Goal: Task Accomplishment & Management: Use online tool/utility

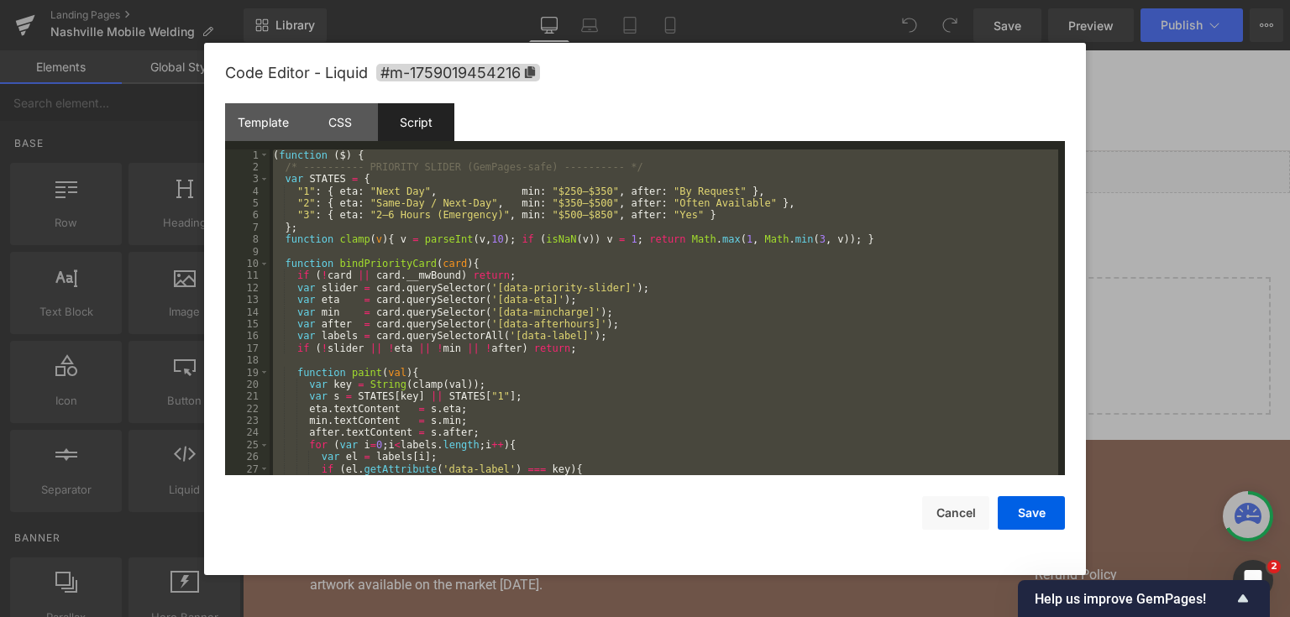
click at [603, 239] on div "( function ( $ ) { /* ---------- PRIORITY SLIDER (GemPages-safe) ---------- */ …" at bounding box center [664, 313] width 789 height 327
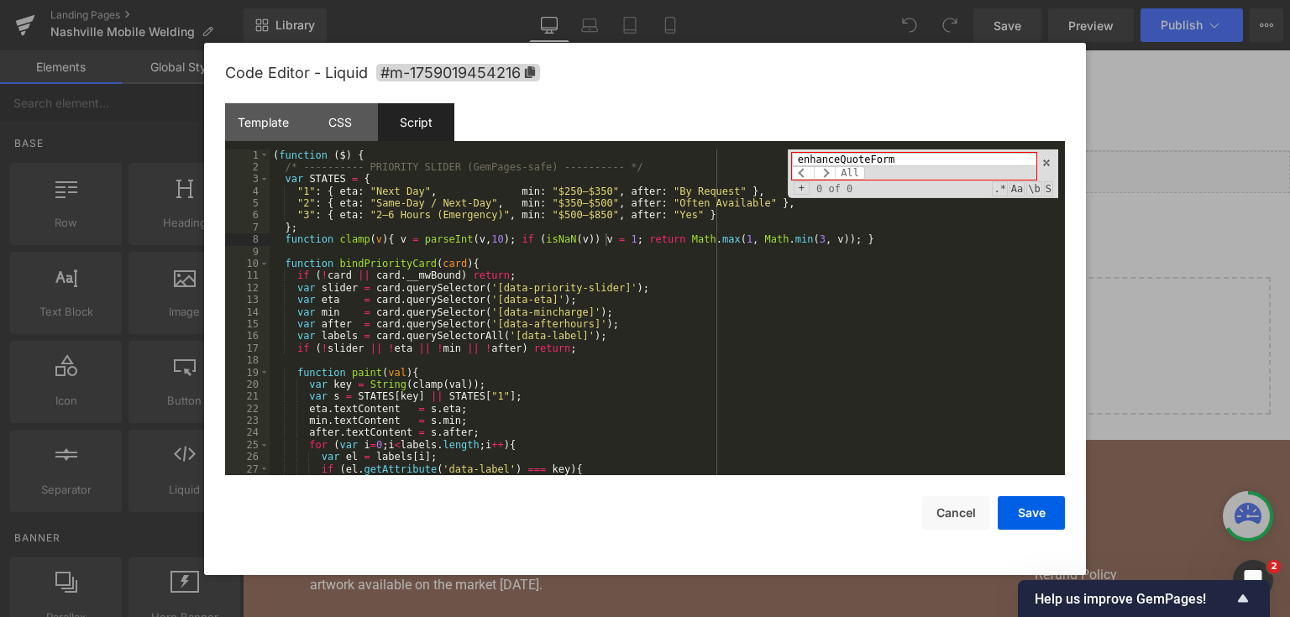
click at [869, 155] on input "enhanceQuoteForm" at bounding box center [914, 159] width 244 height 13
paste input "sureBody"
click at [907, 165] on input "ensureBody" at bounding box center [914, 159] width 244 height 13
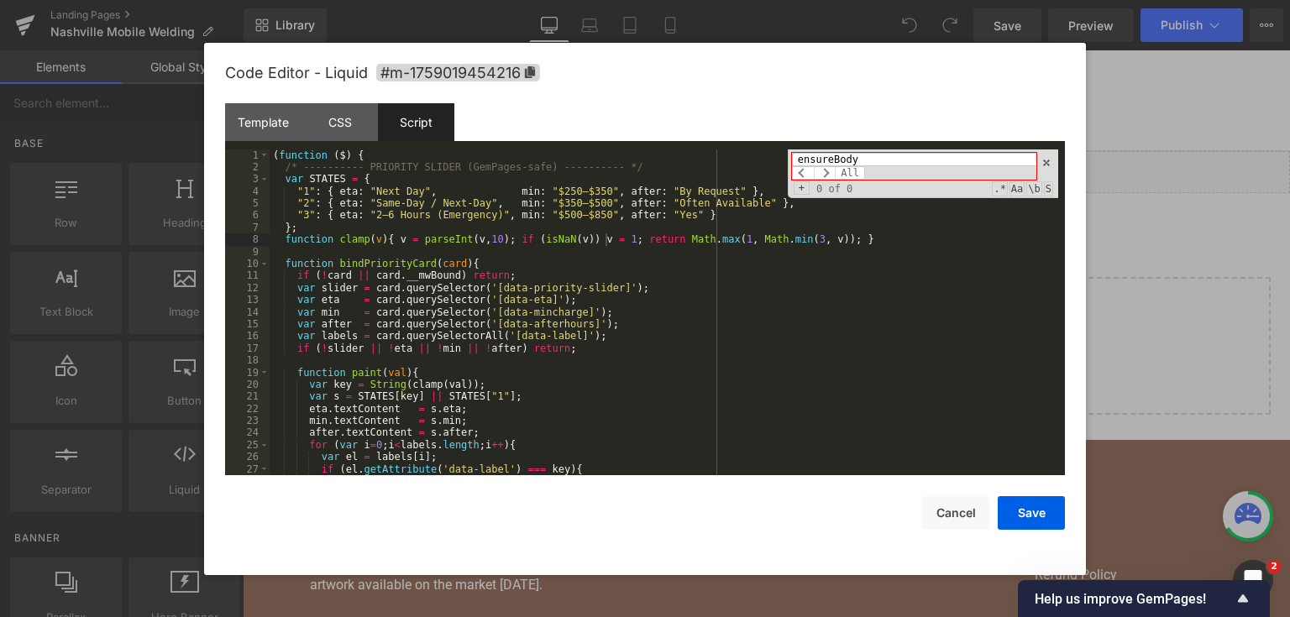
click at [907, 165] on input "ensureBody" at bounding box center [914, 159] width 244 height 13
type input "<"
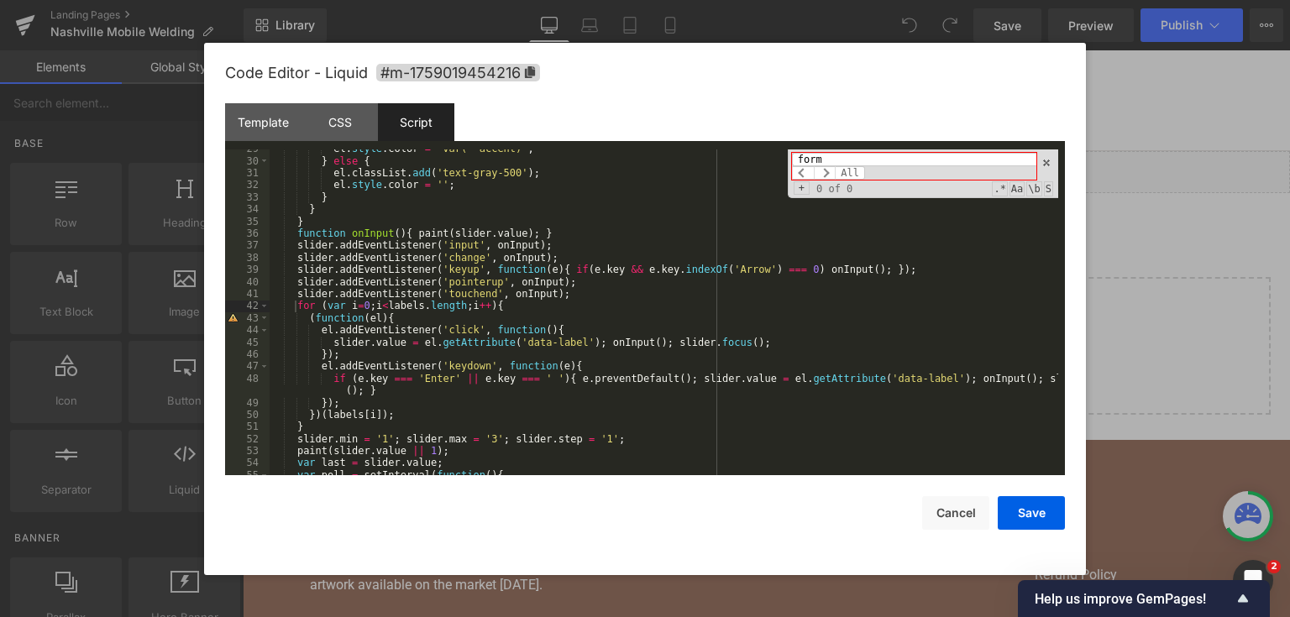
type input "form"
click at [780, 327] on div "el . style . color = 'var(--accent)' ; } else { el . classList . add ( 'text-gr…" at bounding box center [664, 318] width 789 height 351
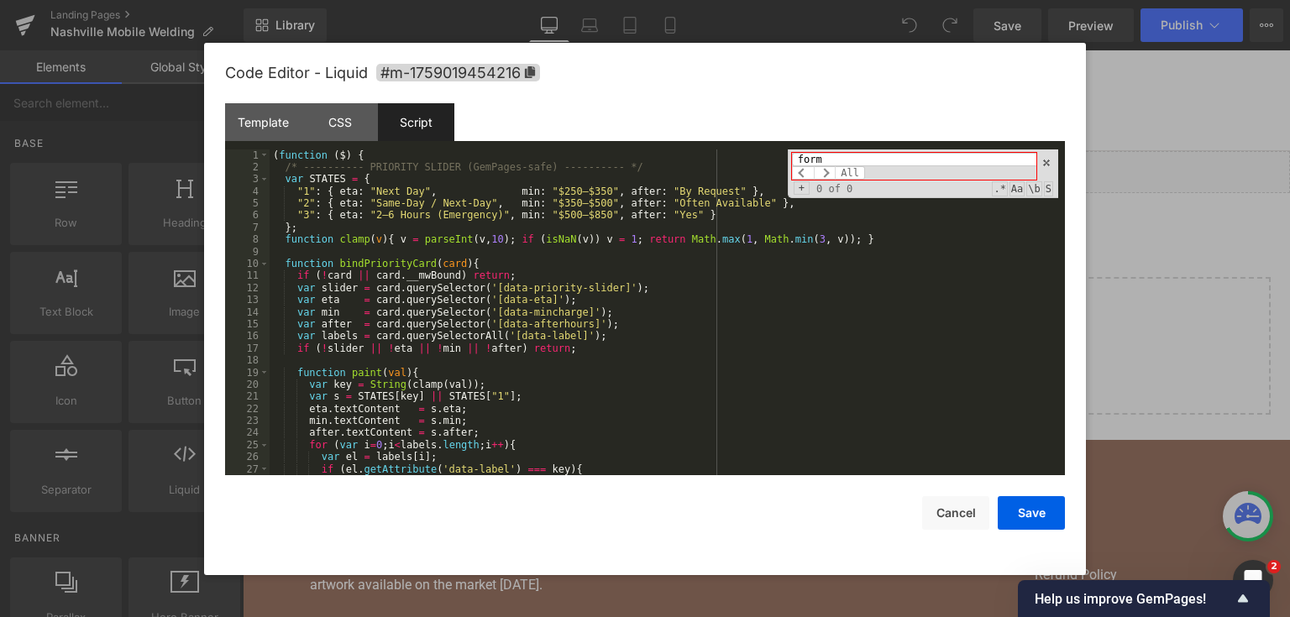
scroll to position [0, 0]
click at [692, 264] on div "( function ( $ ) { /* ---------- PRIORITY SLIDER (GemPages-safe) ---------- */ …" at bounding box center [664, 325] width 789 height 351
click at [276, 132] on div "Template" at bounding box center [263, 122] width 76 height 38
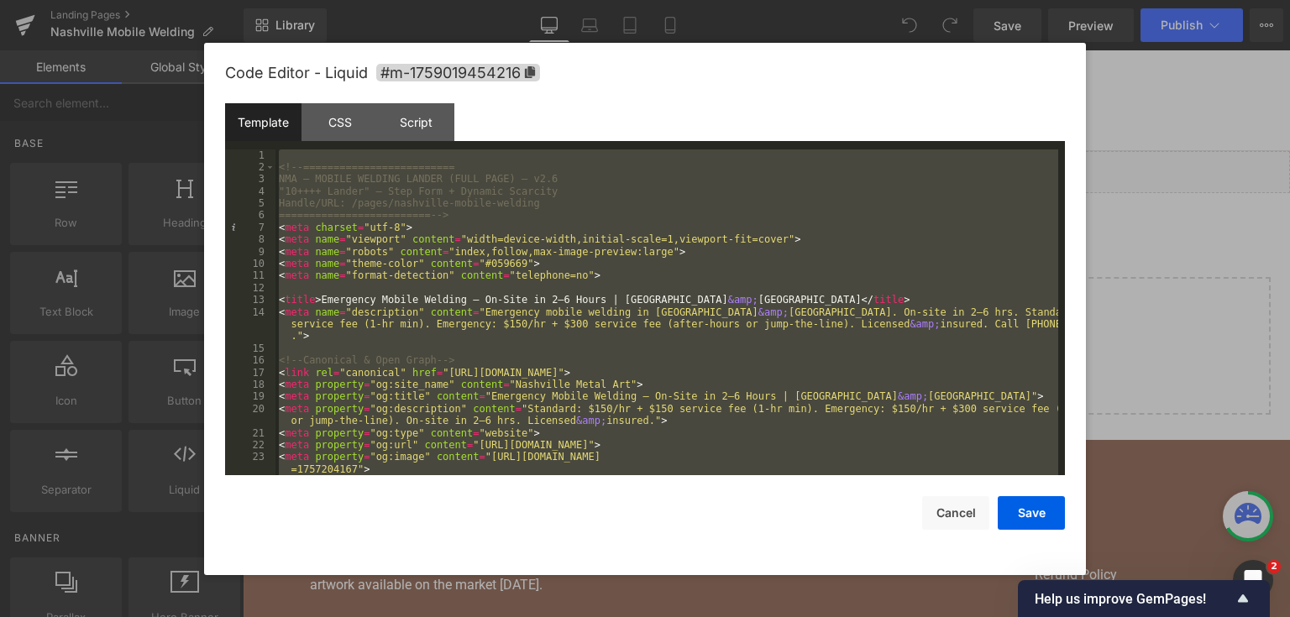
click at [780, 282] on div "<!-- ========================= NMA — MOBILE WELDING LANDER (FULL PAGE) — v2.6 "…" at bounding box center [667, 313] width 783 height 327
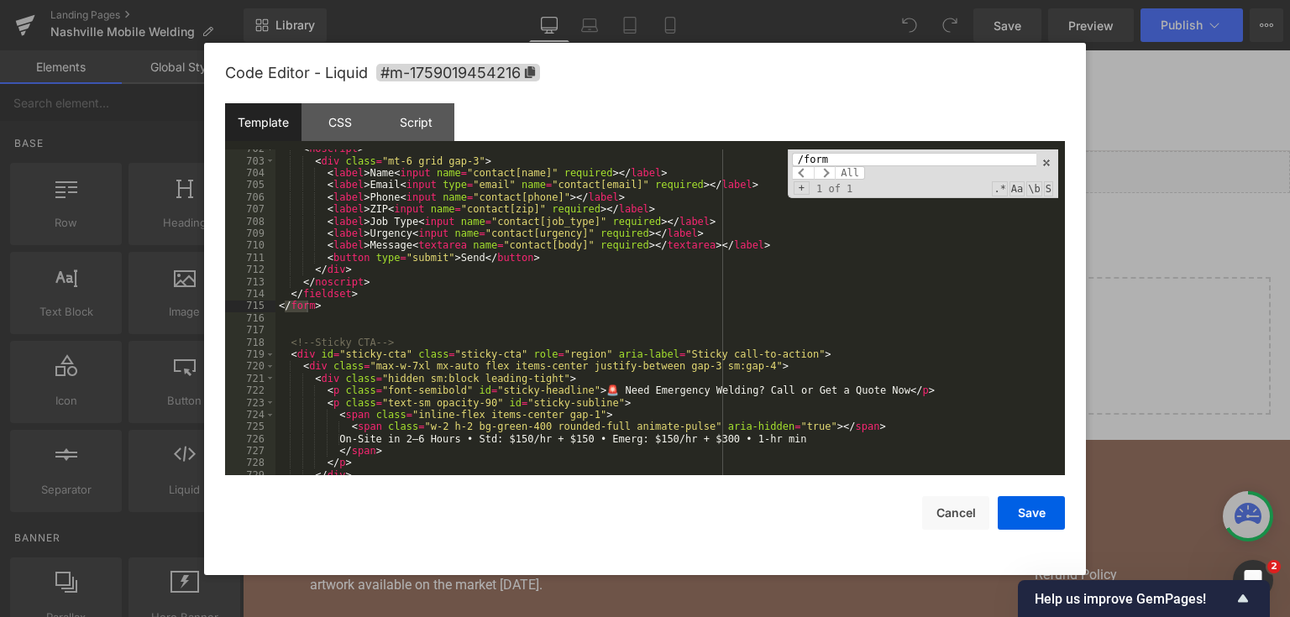
scroll to position [10482, 0]
type input "/form"
click at [392, 296] on div "< noscript > < div class = "mt-6 grid gap-3" > < label > Name < input name = "c…" at bounding box center [667, 318] width 783 height 351
click at [387, 309] on div "< noscript > < div class = "mt-6 grid gap-3" > < label > Name < input name = "c…" at bounding box center [667, 318] width 783 height 351
click at [384, 317] on div "< noscript > < div class = "mt-6 grid gap-3" > < label > Name < input name = "c…" at bounding box center [667, 318] width 783 height 351
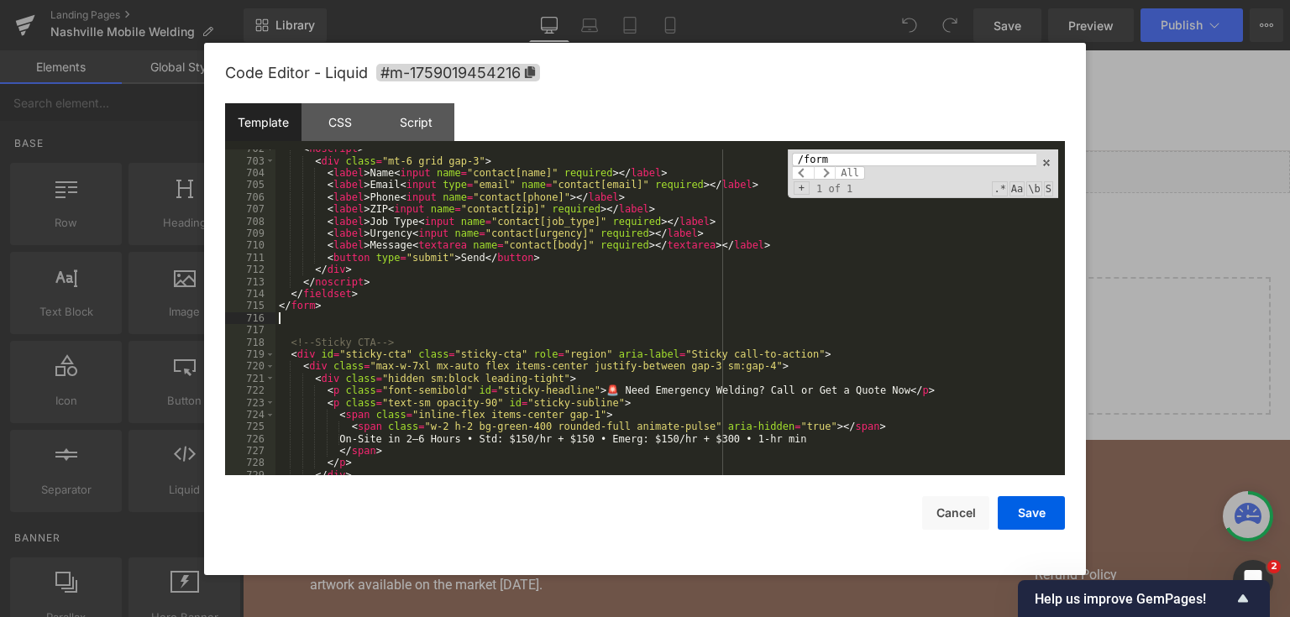
click at [355, 318] on div "< noscript > < div class = "mt-6 grid gap-3" > < label > Name < input name = "c…" at bounding box center [667, 318] width 783 height 351
click at [344, 320] on div "< noscript > < div class = "mt-6 grid gap-3" > < label > Name < input name = "c…" at bounding box center [667, 318] width 783 height 351
click at [332, 323] on div "< noscript > < div class = "mt-6 grid gap-3" > < label > Name < input name = "c…" at bounding box center [667, 318] width 783 height 351
click at [318, 326] on div "< noscript > < div class = "mt-6 grid gap-3" > < label > Name < input name = "c…" at bounding box center [667, 318] width 783 height 351
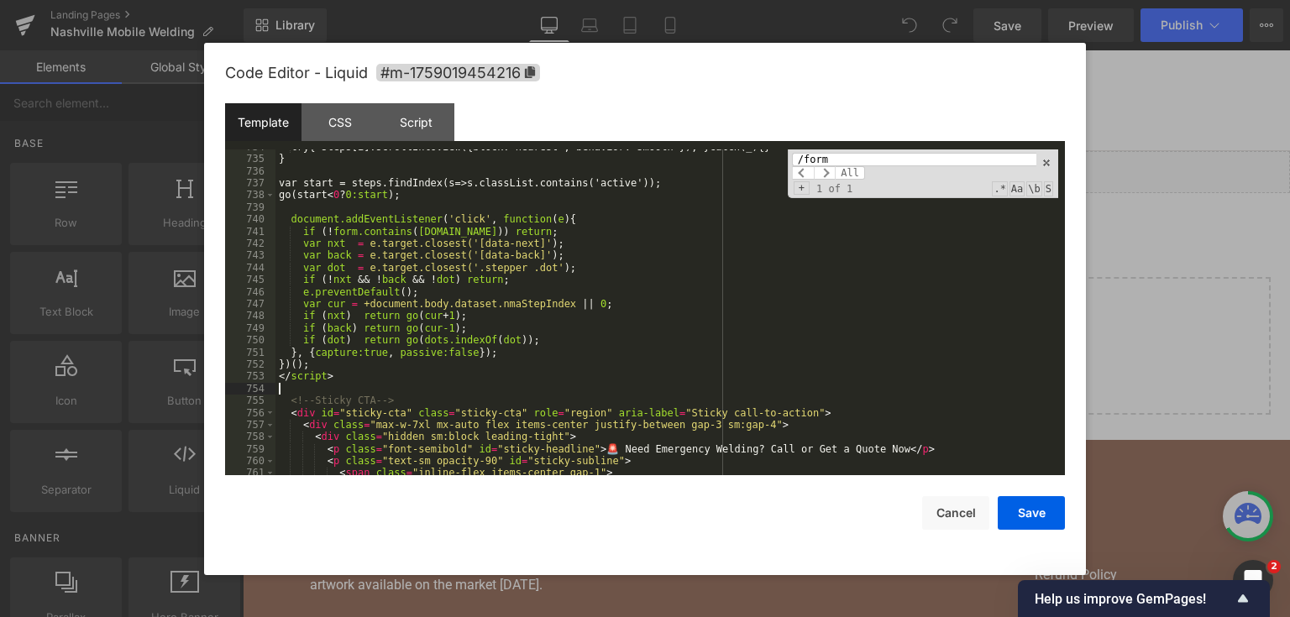
scroll to position [10871, 0]
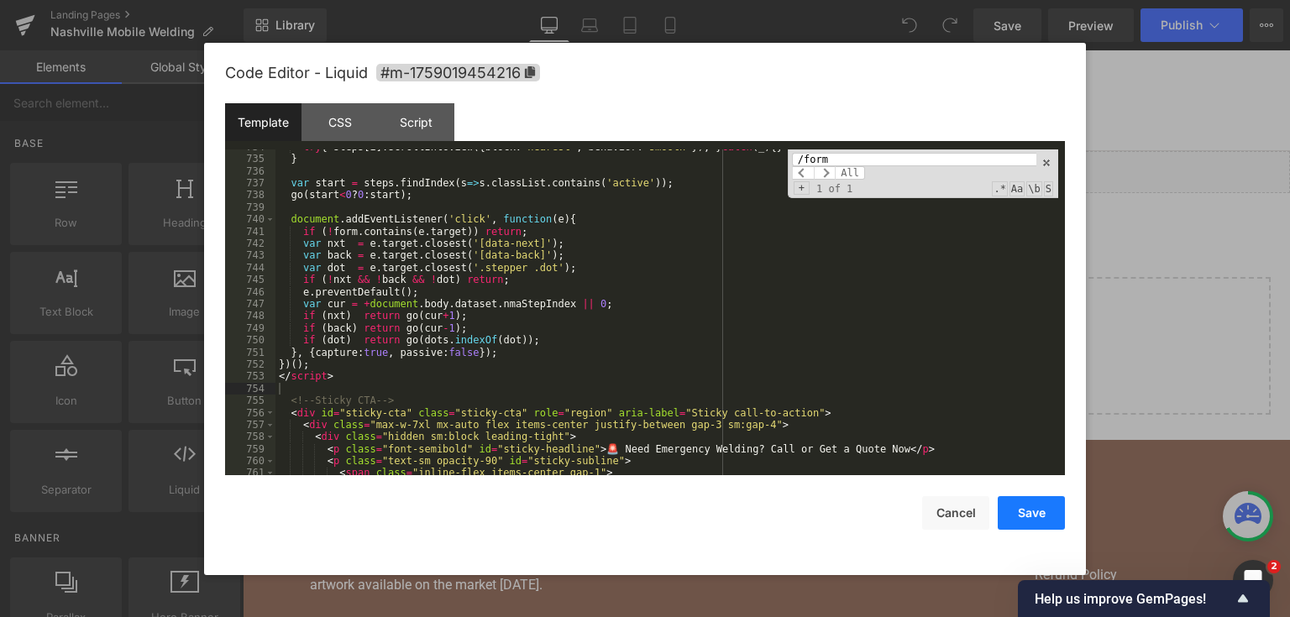
drag, startPoint x: 1018, startPoint y: 500, endPoint x: 814, endPoint y: 239, distance: 331.6
click at [1018, 500] on button "Save" at bounding box center [1031, 514] width 67 height 34
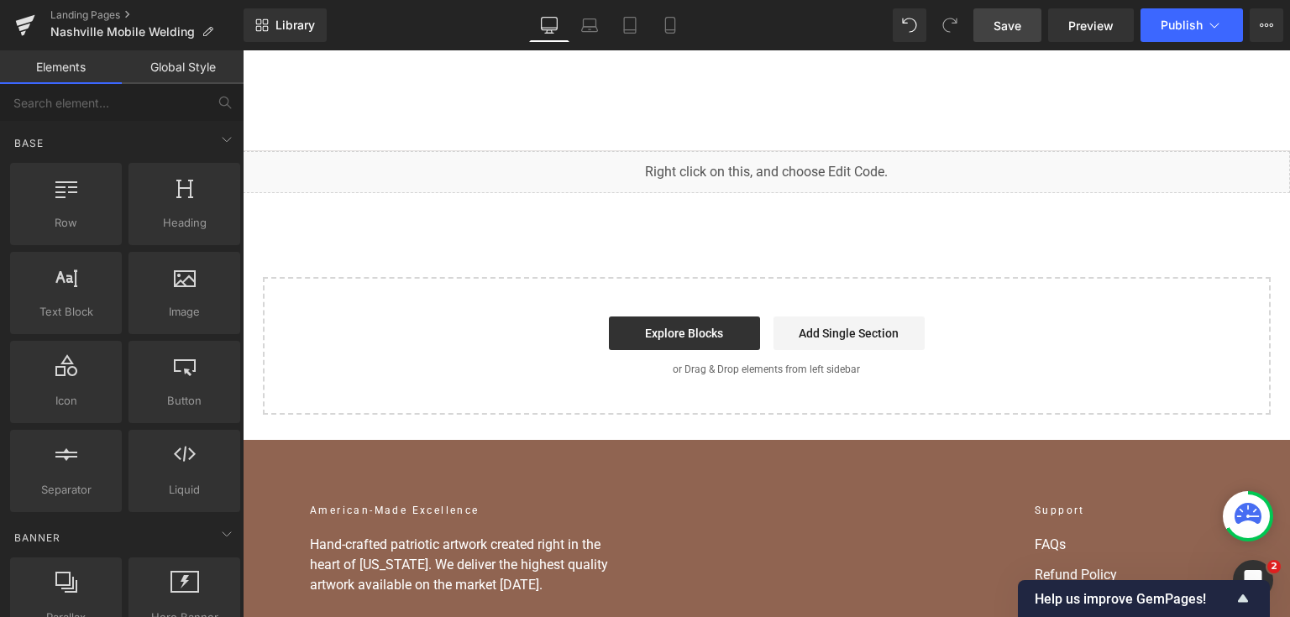
click at [1022, 27] on span "Save" at bounding box center [1008, 26] width 28 height 18
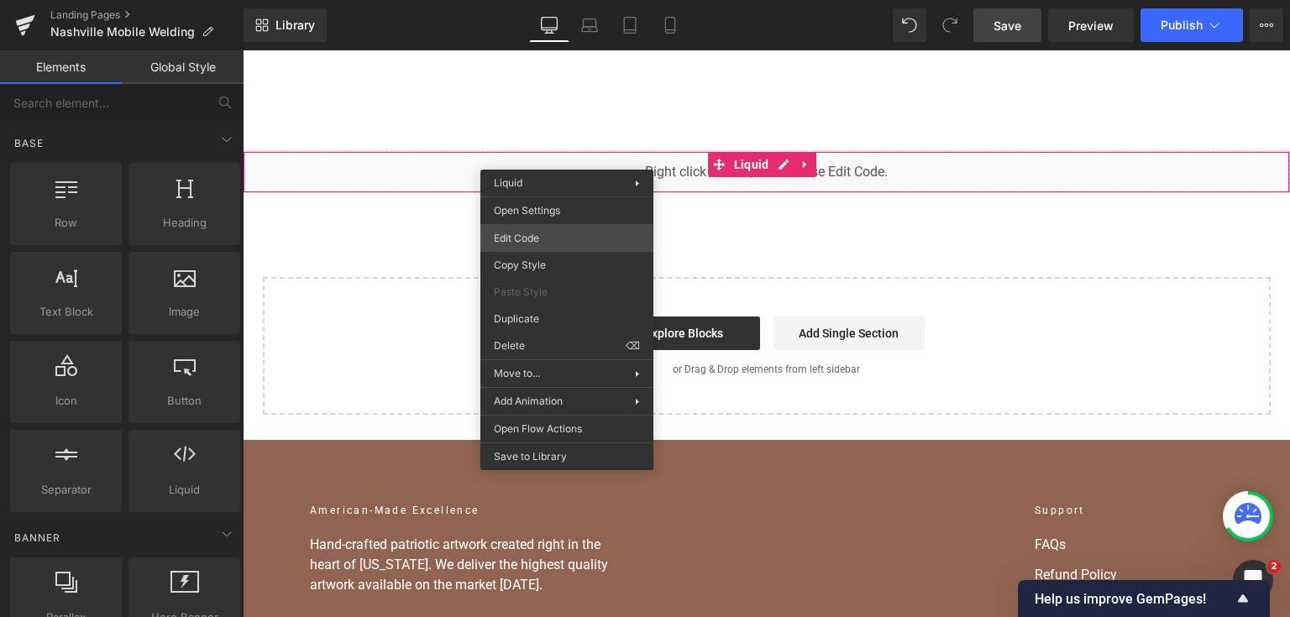
click at [525, 0] on div "You are previewing how the will restyle your page. You can not edit Elements in…" at bounding box center [645, 0] width 1290 height 0
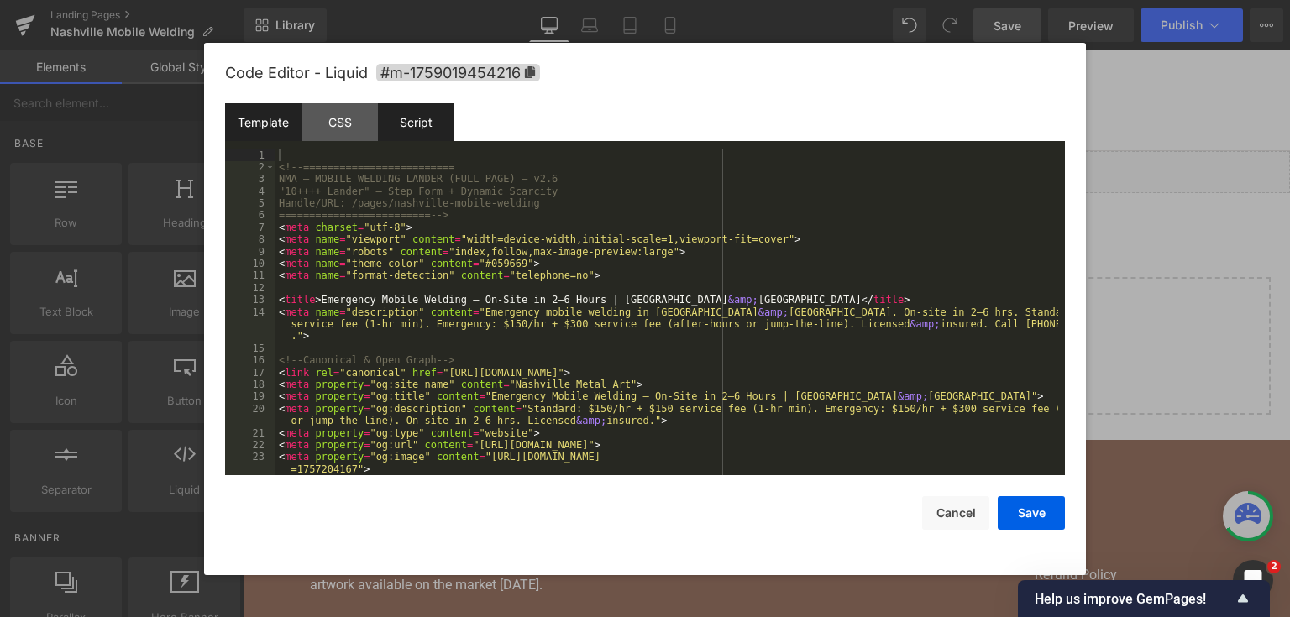
click at [416, 123] on div "Script" at bounding box center [416, 122] width 76 height 38
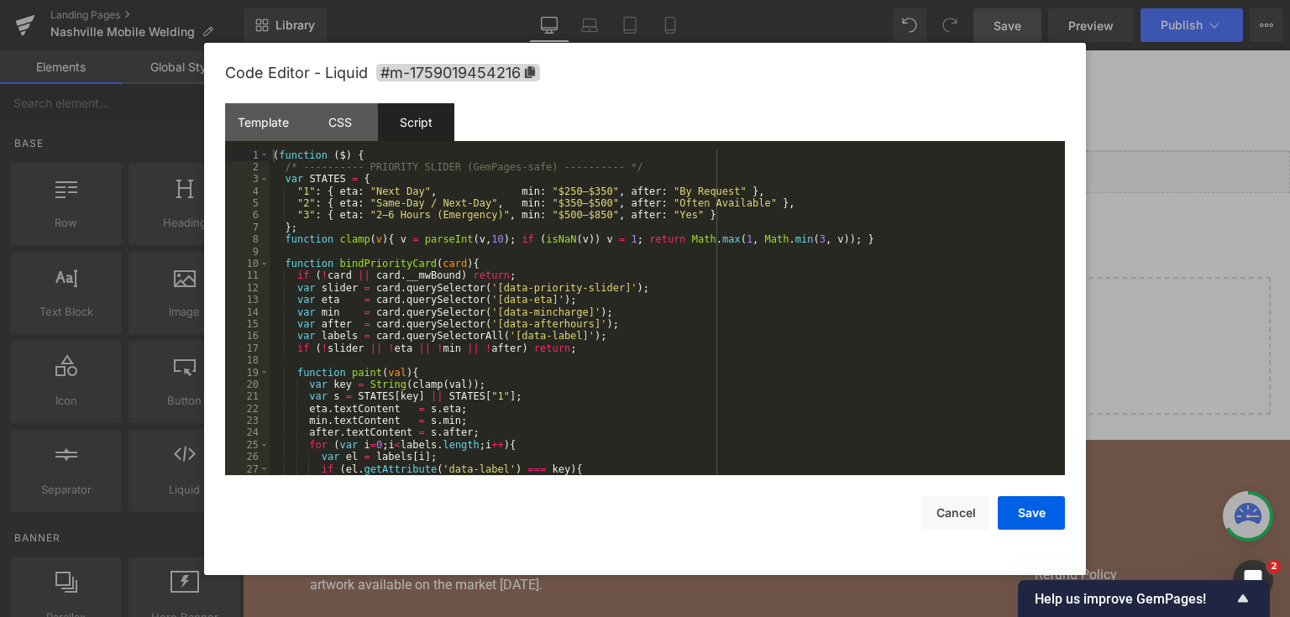
click at [498, 235] on div "( function ( $ ) { /* ---------- PRIORITY SLIDER (GemPages-safe) ---------- */ …" at bounding box center [664, 325] width 789 height 351
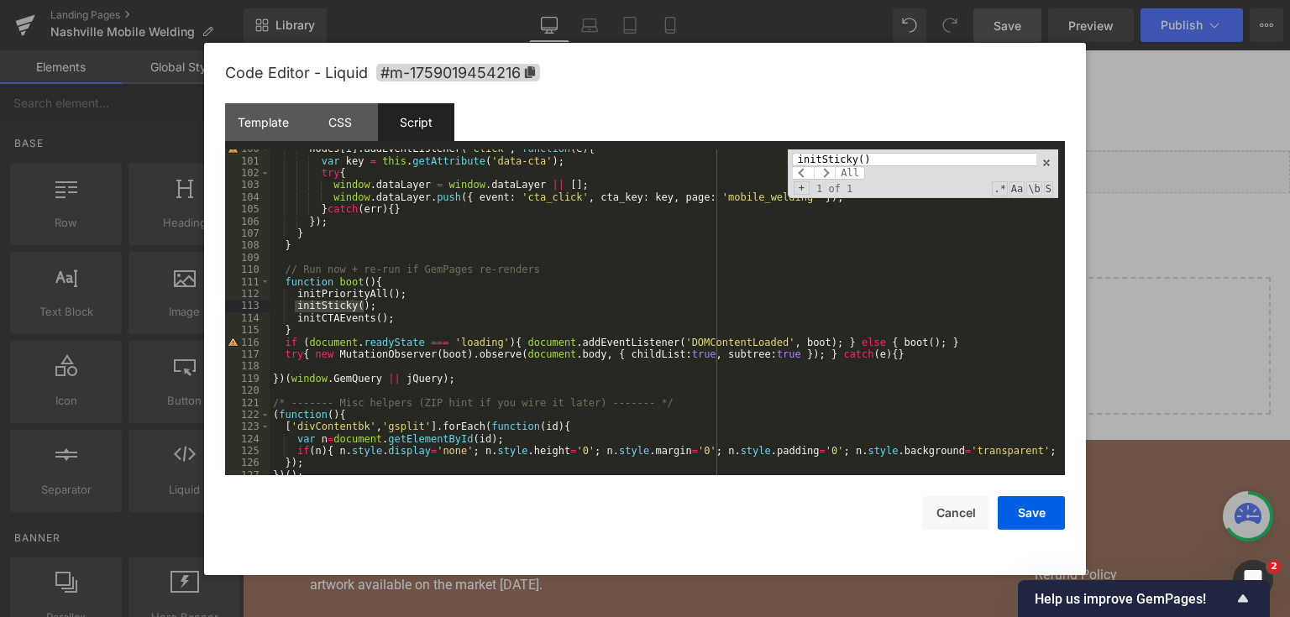
scroll to position [1216, 0]
click at [385, 309] on div "nodes [ i ] . addEventListener ( 'click' , function ( e ) { var key = this . ge…" at bounding box center [664, 318] width 789 height 351
click at [291, 302] on div "nodes [ i ] . addEventListener ( 'click' , function ( e ) { var key = this . ge…" at bounding box center [664, 318] width 789 height 351
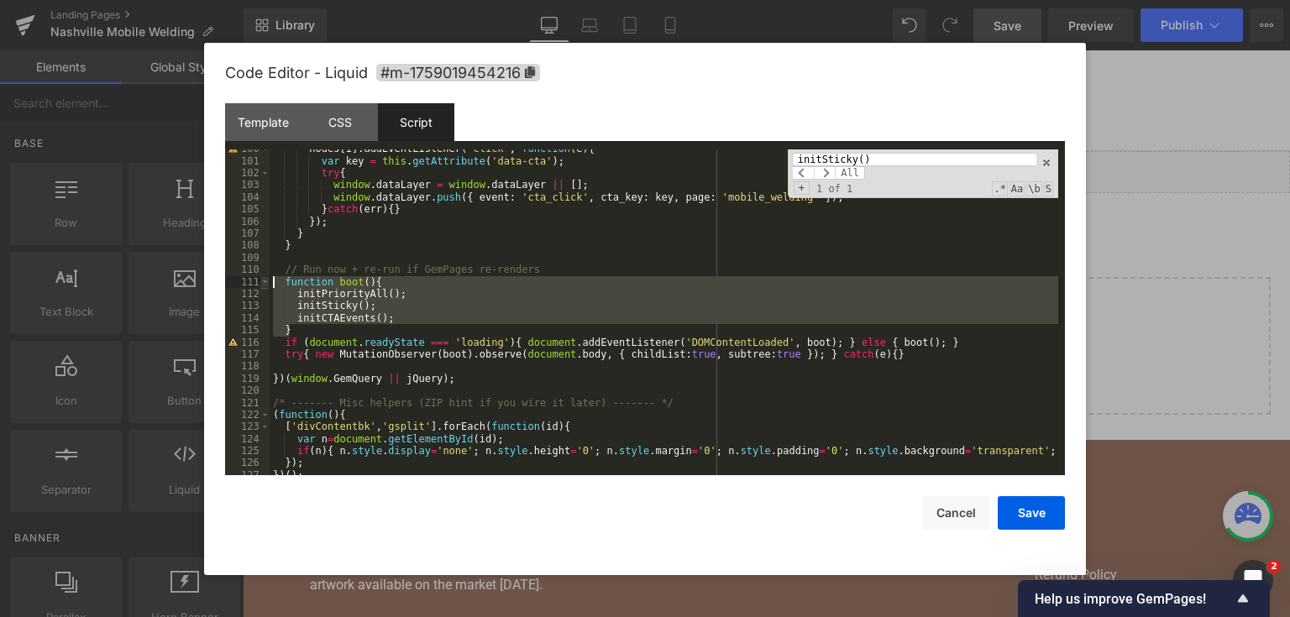
drag, startPoint x: 292, startPoint y: 333, endPoint x: 265, endPoint y: 286, distance: 54.2
click at [265, 286] on pre "100 101 102 103 104 105 106 107 108 109 110 111 112 113 114 115 116 117 118 119…" at bounding box center [645, 313] width 840 height 327
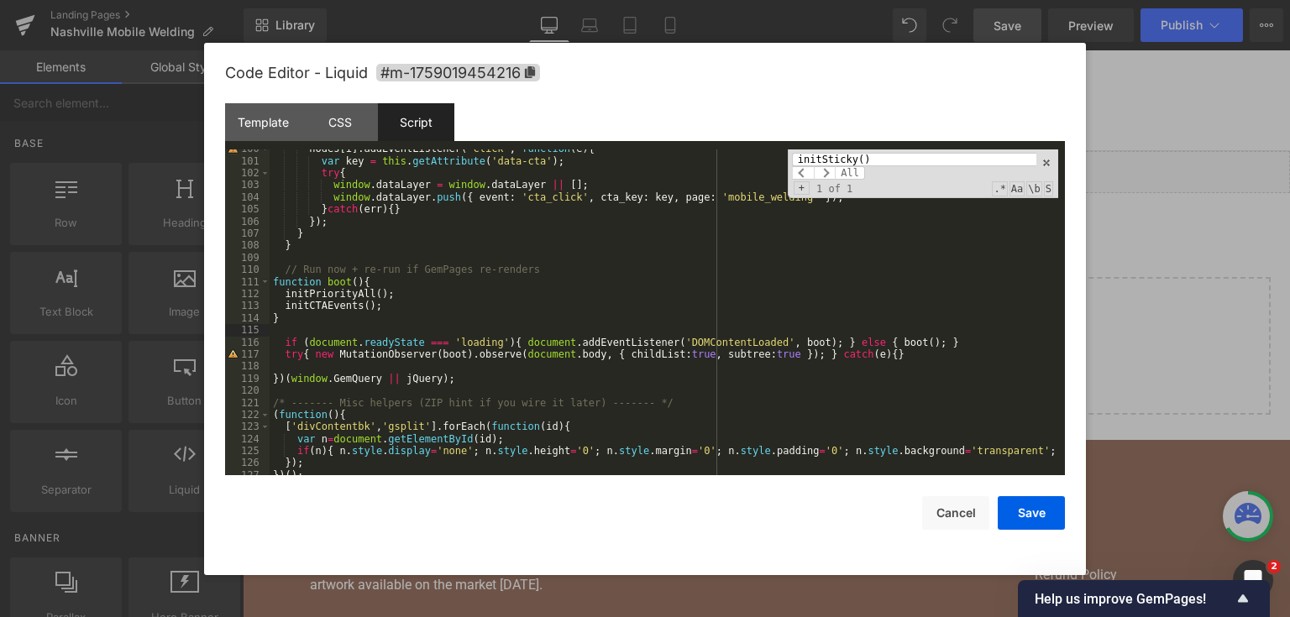
click at [878, 159] on input "initSticky()" at bounding box center [914, 159] width 244 height 13
type input "initStick"
click at [1030, 512] on button "Save" at bounding box center [1031, 514] width 67 height 34
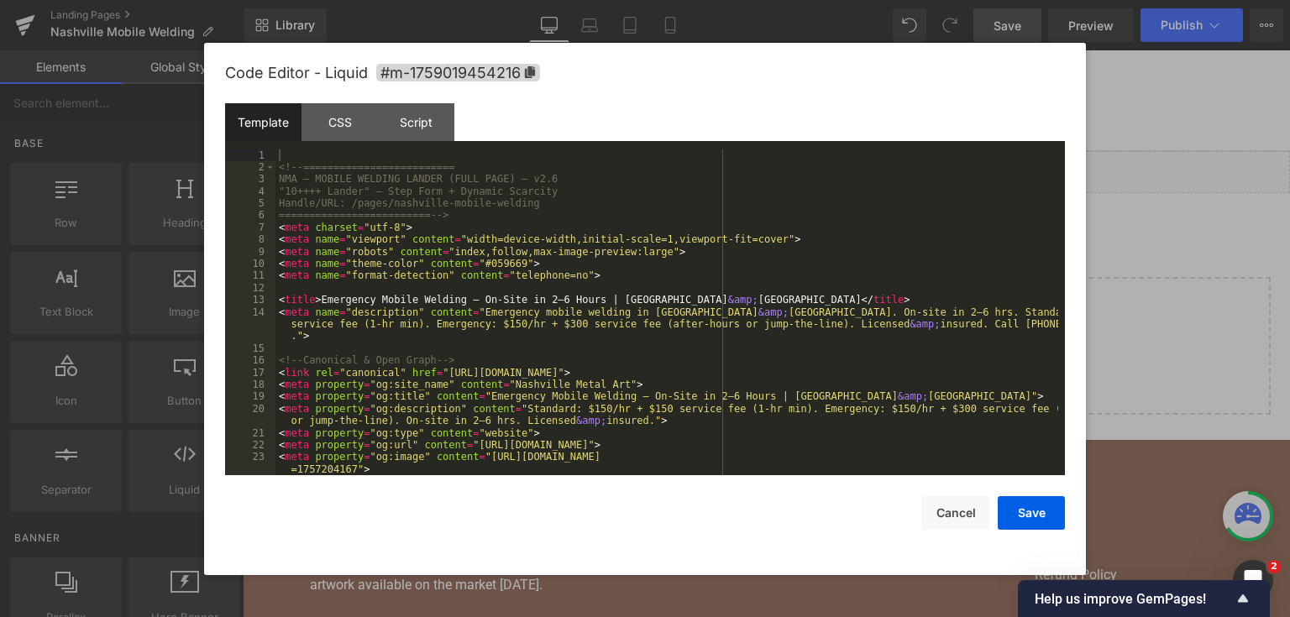
click at [665, 0] on div "You are previewing how the will restyle your page. You can not edit Elements in…" at bounding box center [645, 0] width 1290 height 0
click at [437, 129] on div "Script" at bounding box center [416, 122] width 76 height 38
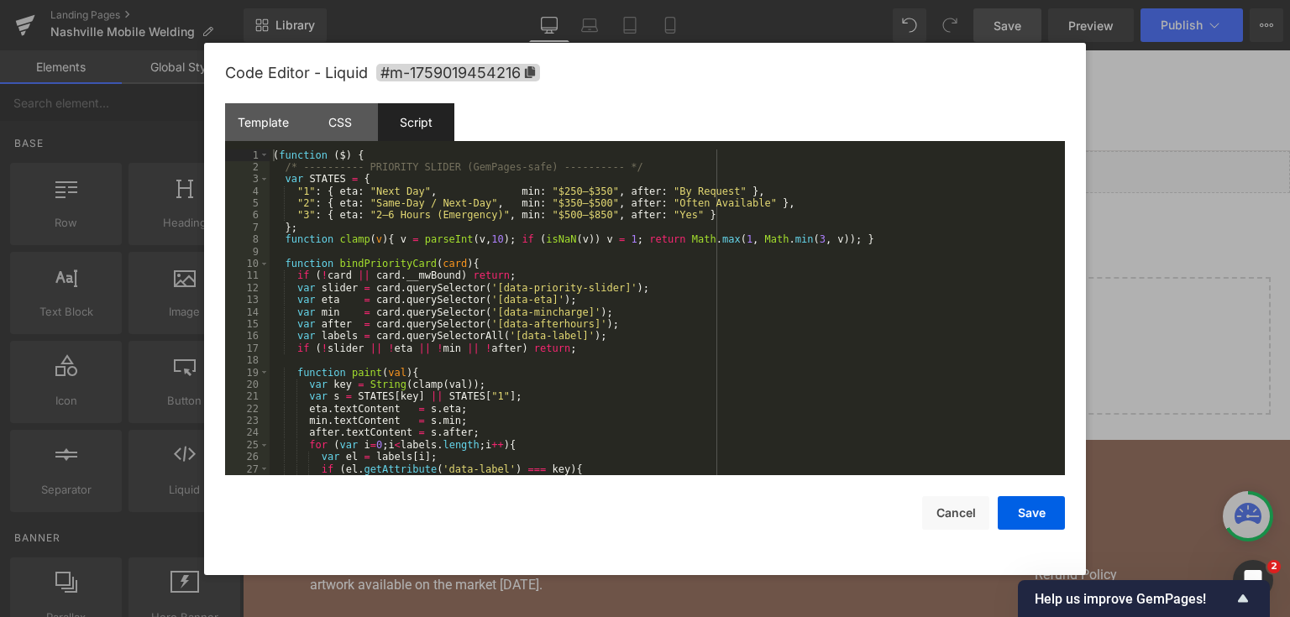
click at [527, 260] on div "( function ( $ ) { /* ---------- PRIORITY SLIDER (GemPages-safe) ---------- */ …" at bounding box center [664, 325] width 789 height 351
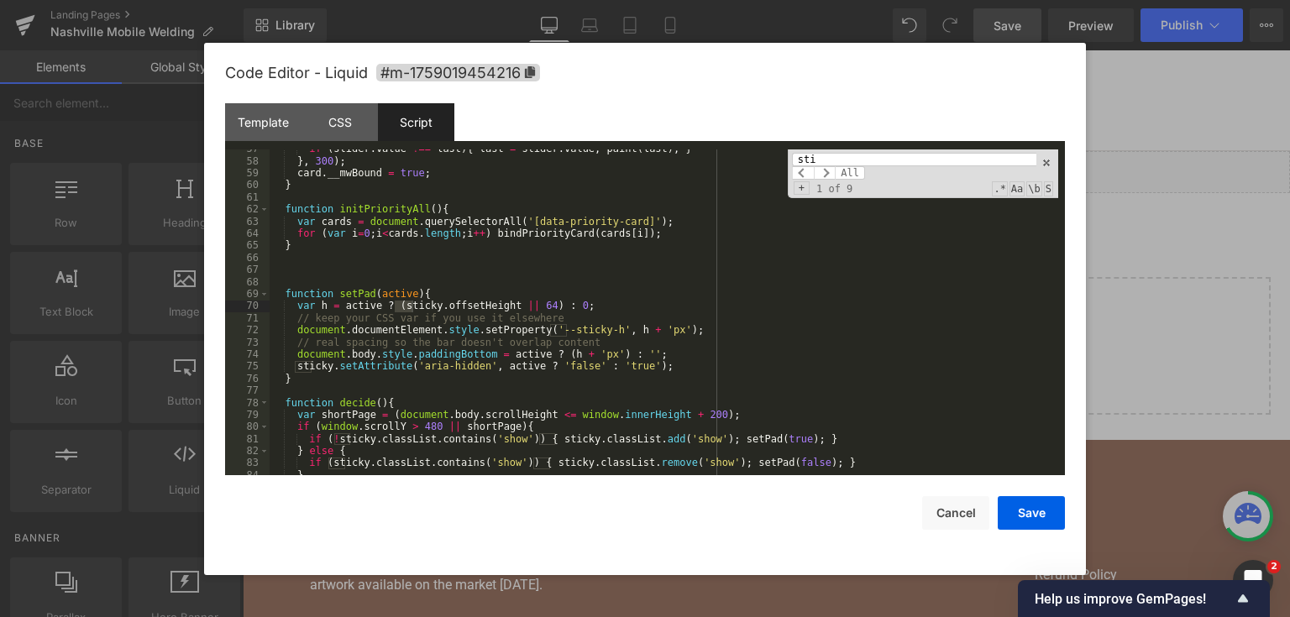
scroll to position [696, 0]
type input "s"
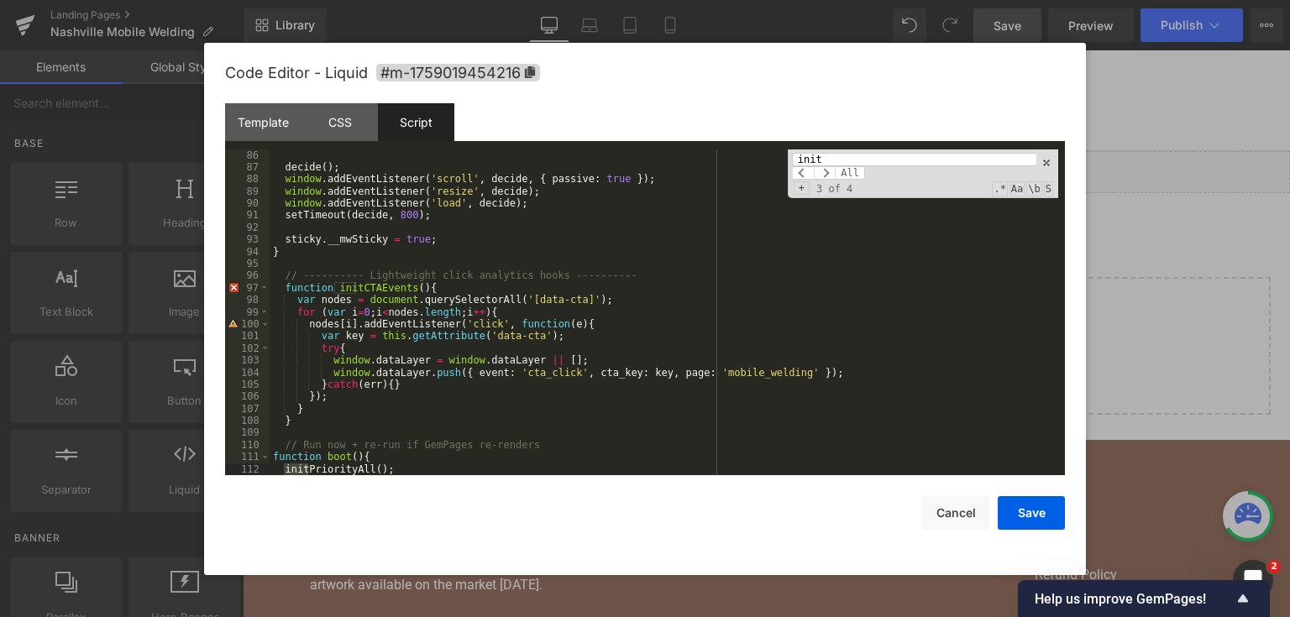
scroll to position [1040, 0]
type input "init"
drag, startPoint x: 1032, startPoint y: 511, endPoint x: 846, endPoint y: 51, distance: 495.6
click at [1032, 511] on button "Save" at bounding box center [1031, 514] width 67 height 34
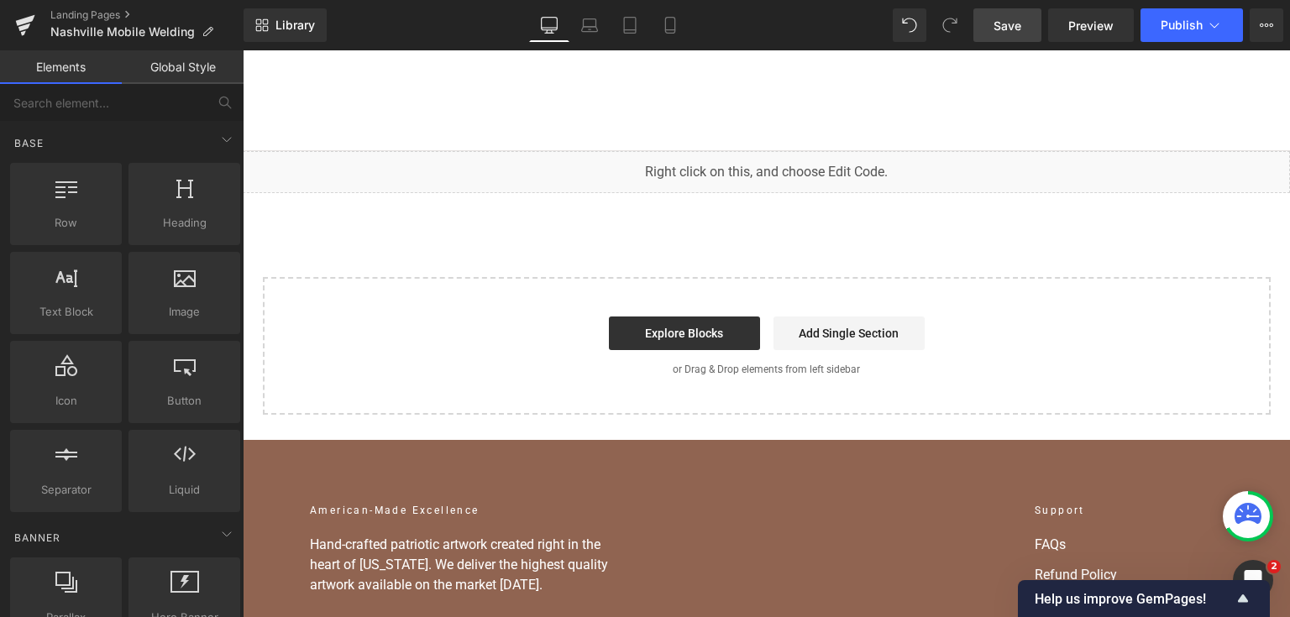
click at [1032, 17] on link "Save" at bounding box center [1008, 25] width 68 height 34
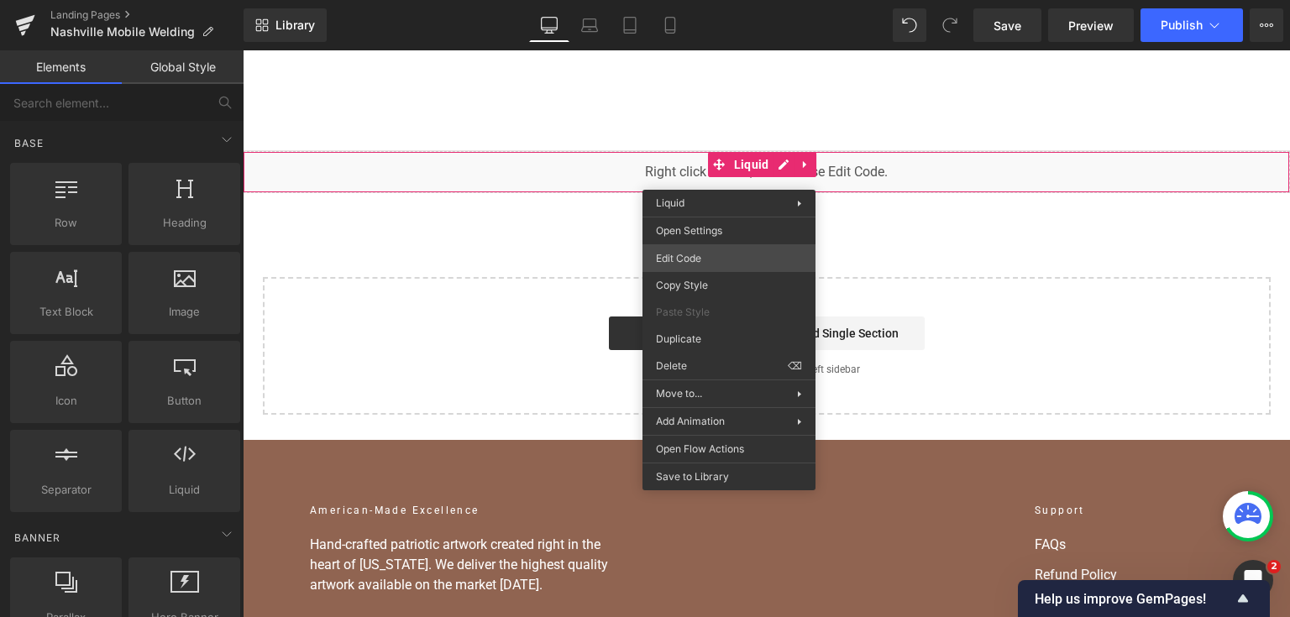
click at [706, 0] on div "You are previewing how the will restyle your page. You can not edit Elements in…" at bounding box center [645, 0] width 1290 height 0
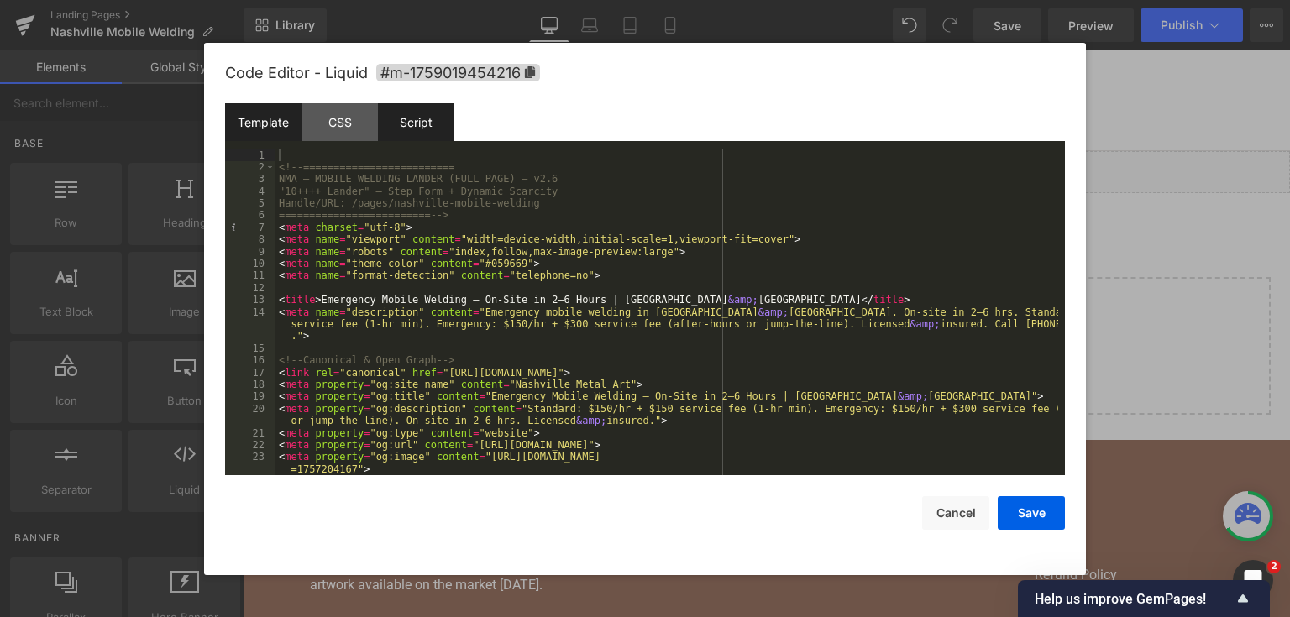
click at [434, 123] on div "Script" at bounding box center [416, 122] width 76 height 38
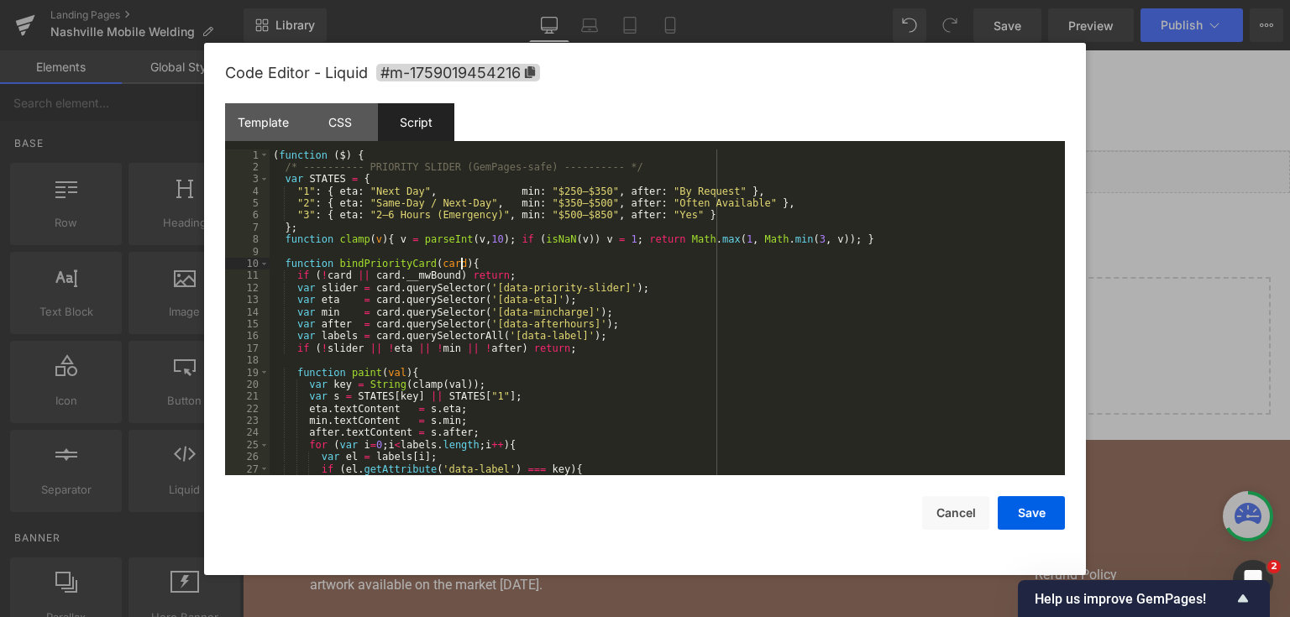
click at [482, 261] on div "( function ( $ ) { /* ---------- PRIORITY SLIDER (GemPages-safe) ---------- */ …" at bounding box center [664, 325] width 789 height 351
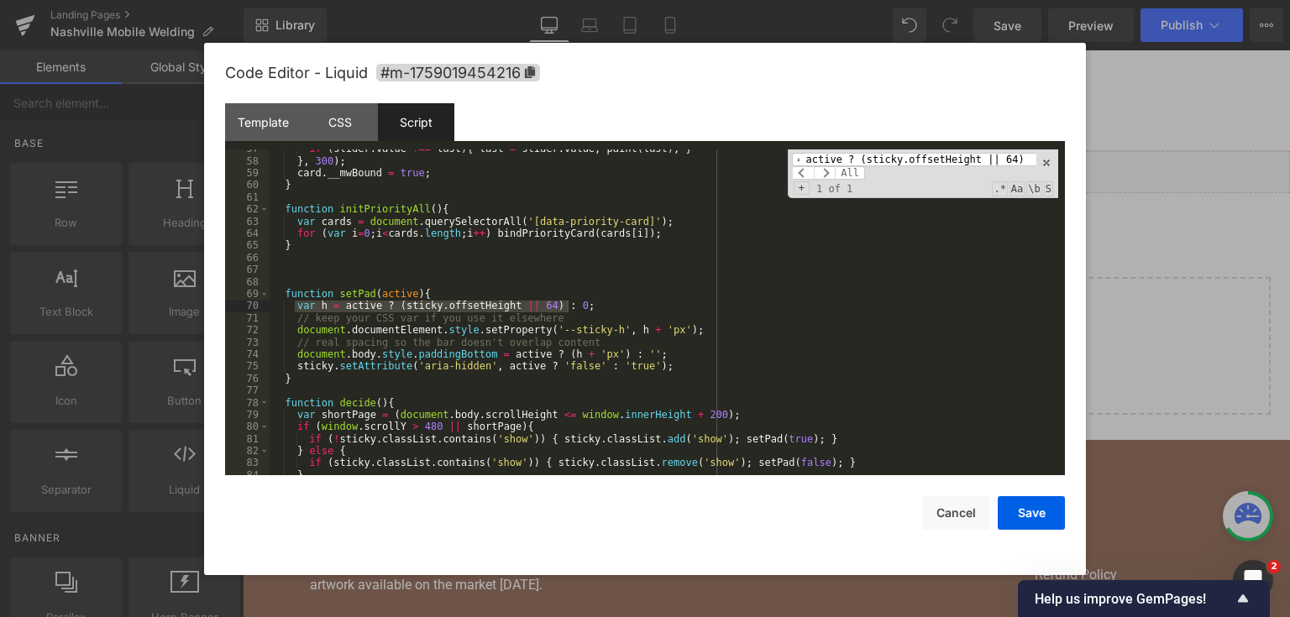
scroll to position [0, 0]
click at [445, 302] on div "if ( slider . value !== last ) { last = slider . value ; paint ( last ) ; } } ,…" at bounding box center [664, 313] width 789 height 327
click at [445, 302] on div "if ( slider . value !== last ) { last = slider . value ; paint ( last ) ; } } ,…" at bounding box center [664, 318] width 789 height 351
click at [445, 302] on div "if ( slider . value !== last ) { last = slider . value ; paint ( last ) ; } } ,…" at bounding box center [664, 313] width 789 height 327
drag, startPoint x: 583, startPoint y: 309, endPoint x: 273, endPoint y: 302, distance: 310.1
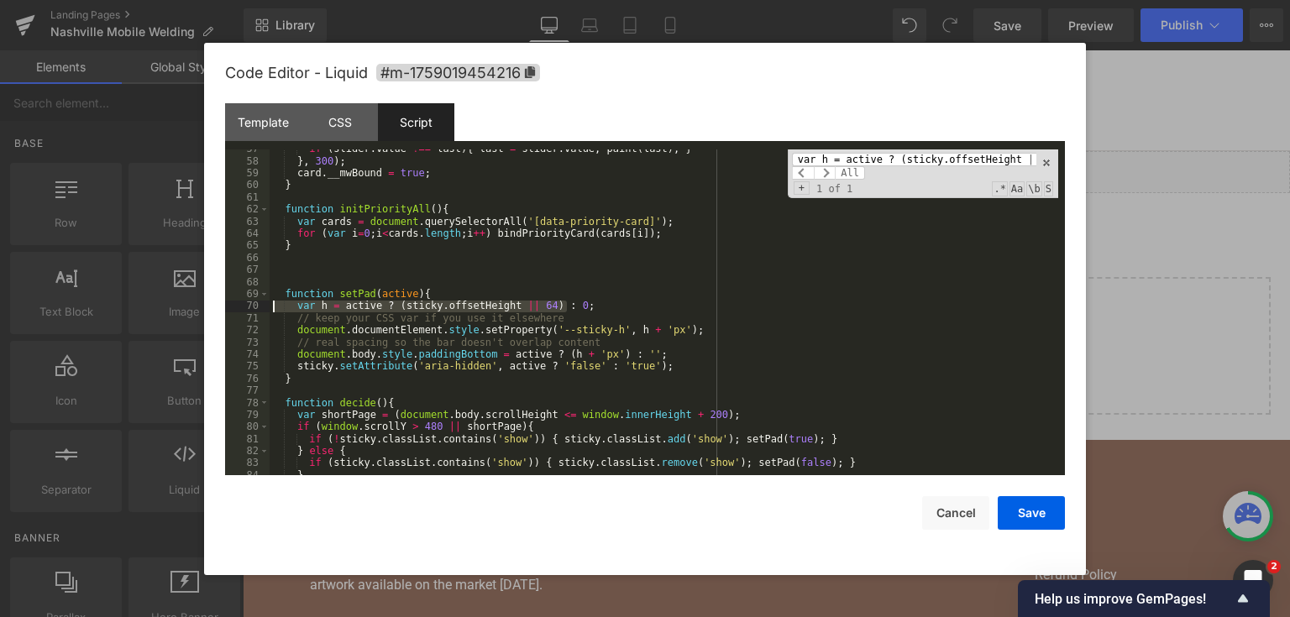
click at [273, 302] on div "if ( slider . value !== last ) { last = slider . value ; paint ( last ) ; } } ,…" at bounding box center [664, 318] width 789 height 351
click at [859, 167] on span "All" at bounding box center [850, 172] width 30 height 13
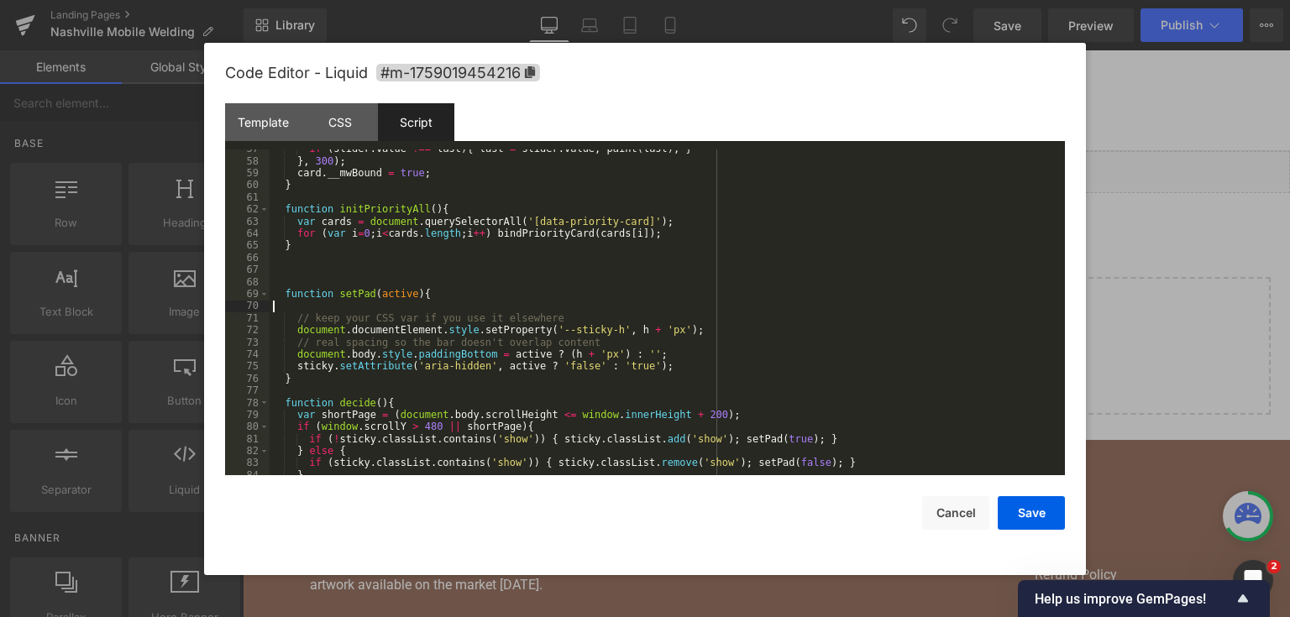
click at [859, 167] on div "if ( slider . value !== last ) { last = slider . value ; paint ( last ) ; } } ,…" at bounding box center [664, 318] width 789 height 351
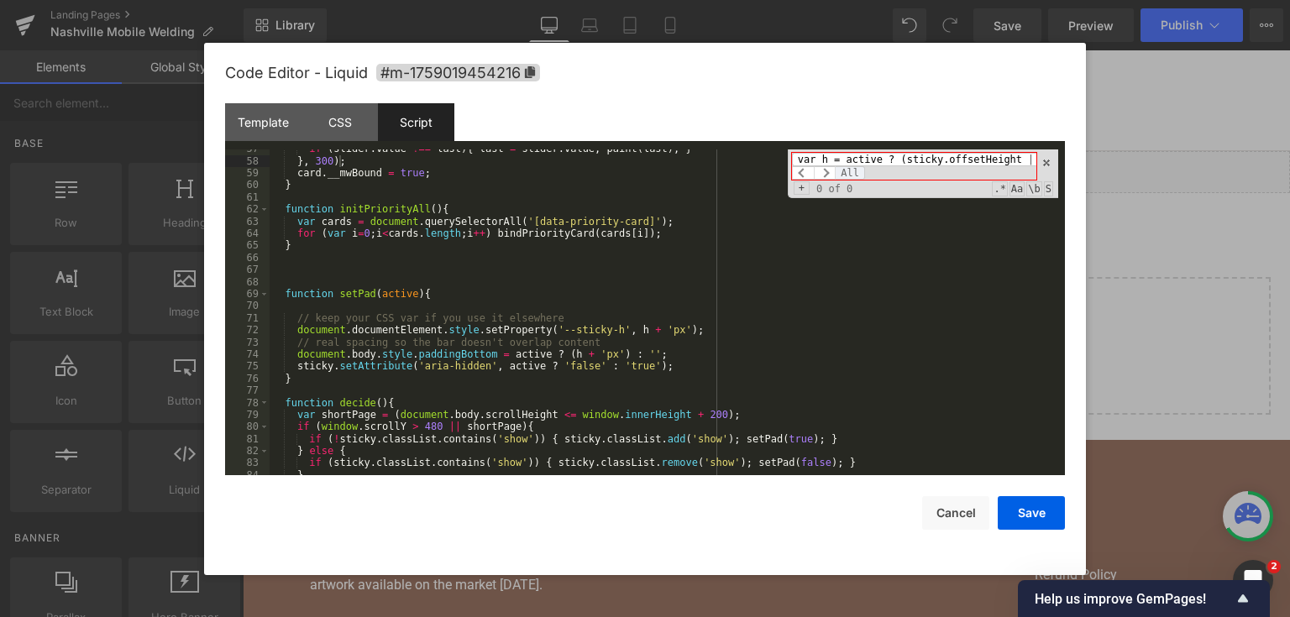
paste input "if (!sticky.classList.contains('show')) { ... }"
click at [854, 155] on input "if (!sticky.classList.contains('show')) { ... }" at bounding box center [914, 159] width 244 height 13
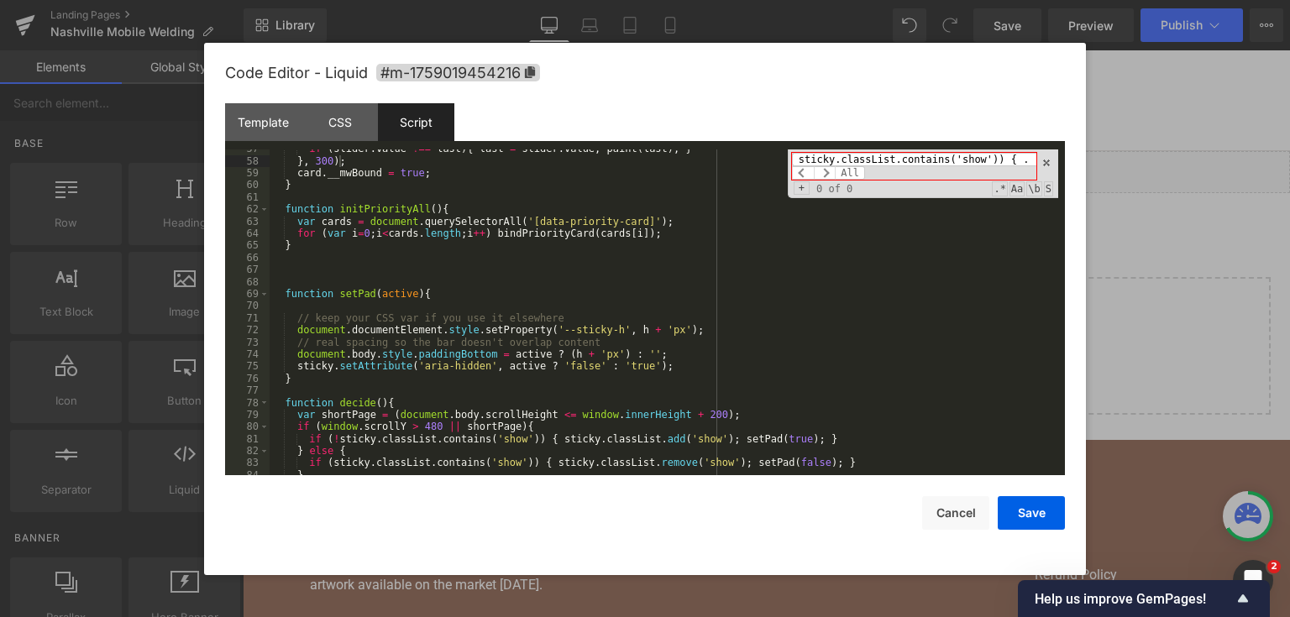
paste input
type input "if (!sticky.classList.contains('show')) { ... }"
click at [1037, 505] on button "Save" at bounding box center [1031, 514] width 67 height 34
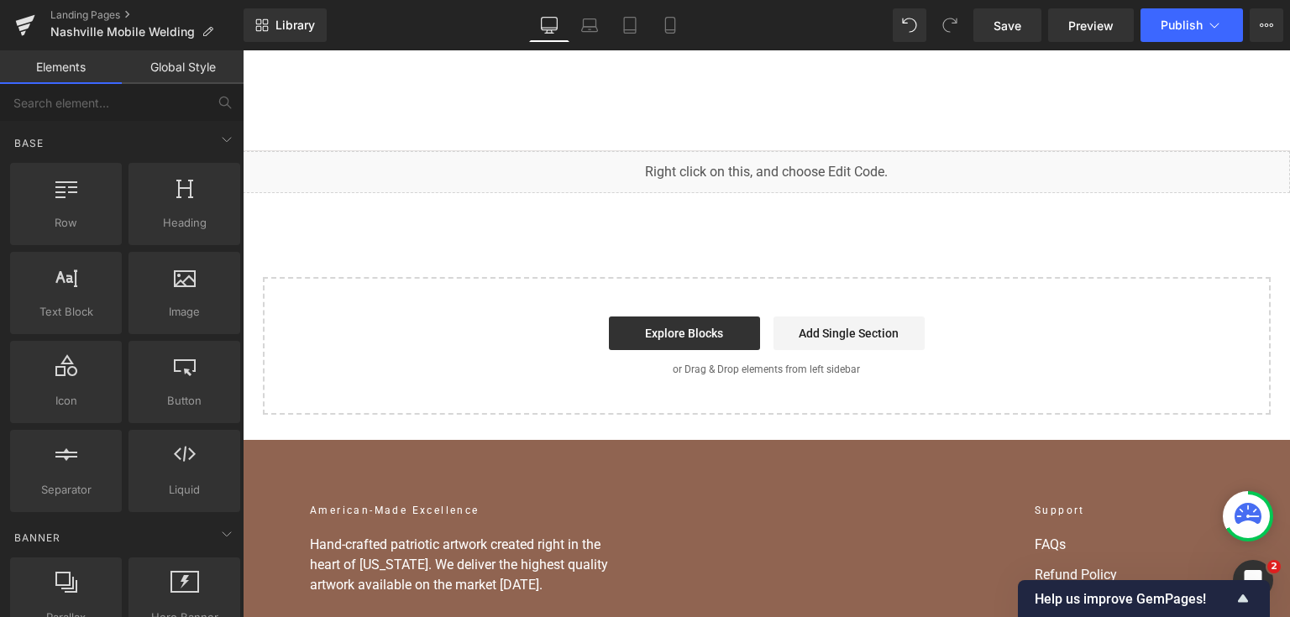
scroll to position [0, 0]
click at [1041, 35] on link "Save" at bounding box center [1008, 25] width 68 height 34
click at [1159, 37] on button "Publish" at bounding box center [1192, 25] width 102 height 34
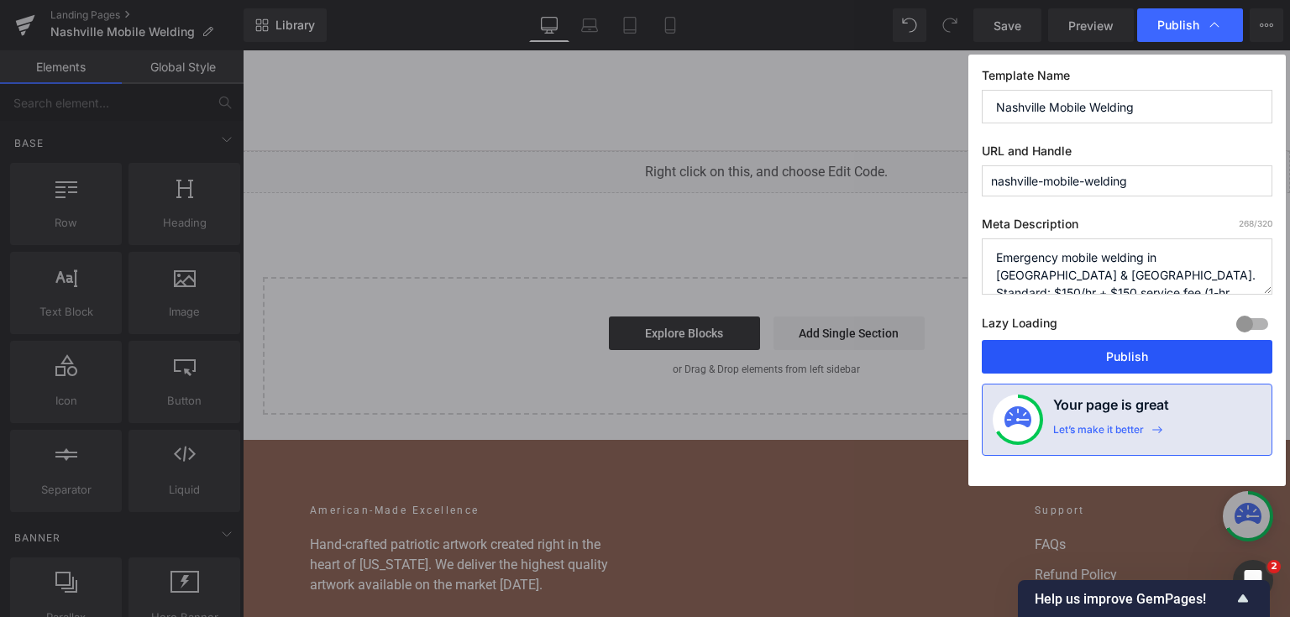
click at [1149, 349] on button "Publish" at bounding box center [1127, 357] width 291 height 34
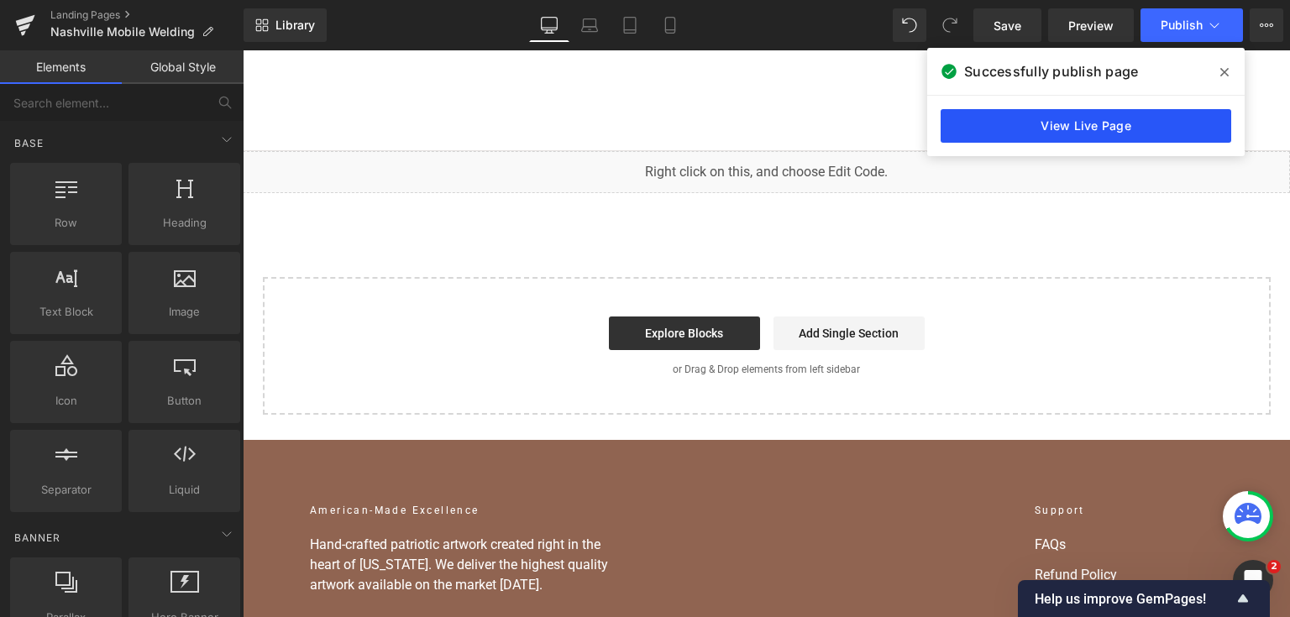
click at [1123, 118] on link "View Live Page" at bounding box center [1086, 126] width 291 height 34
